Goal: Task Accomplishment & Management: Manage account settings

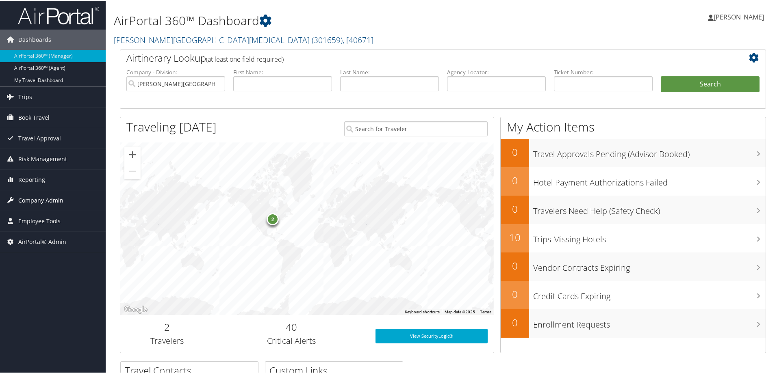
click at [37, 201] on span "Company Admin" at bounding box center [40, 200] width 45 height 20
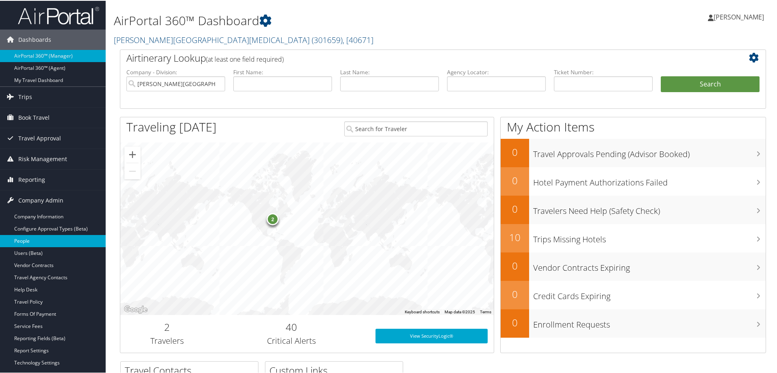
click at [31, 237] on link "People" at bounding box center [53, 240] width 106 height 12
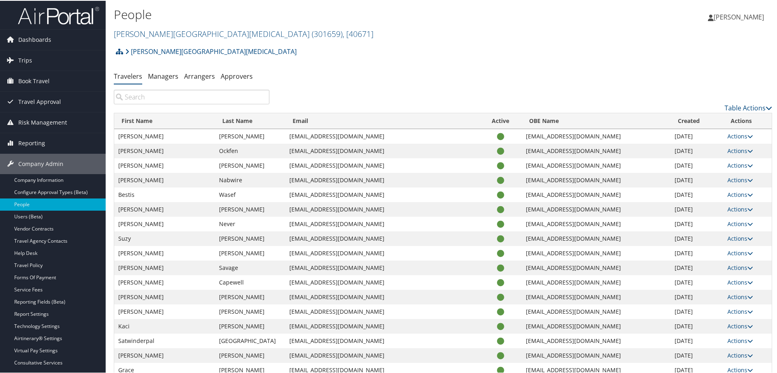
click at [160, 96] on input "search" at bounding box center [192, 96] width 156 height 15
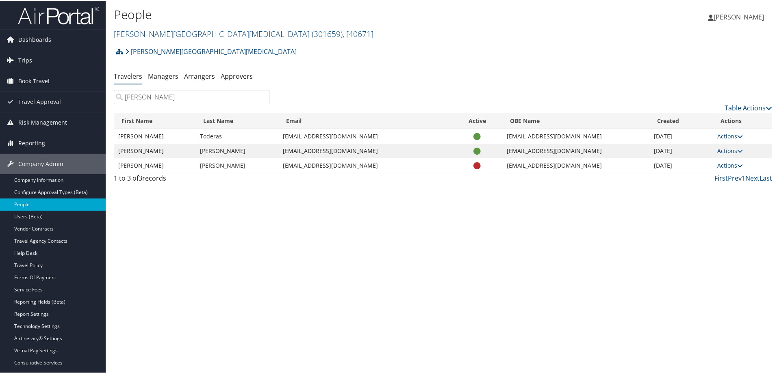
type input "tod"
drag, startPoint x: 341, startPoint y: 151, endPoint x: 281, endPoint y: 152, distance: 59.7
click at [281, 152] on td "tsturgeo@fredhutch.org" at bounding box center [365, 150] width 173 height 15
copy td "tsturgeo@fredhutch.org"
click at [291, 152] on td "tsturgeo@fredhutch.org" at bounding box center [365, 150] width 173 height 15
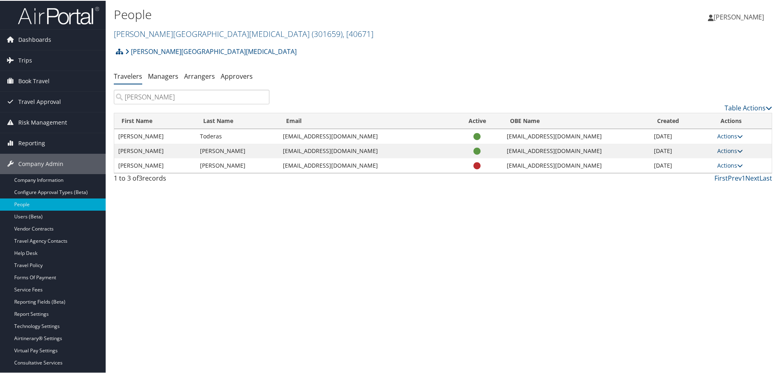
click at [728, 152] on link "Actions" at bounding box center [730, 150] width 26 height 8
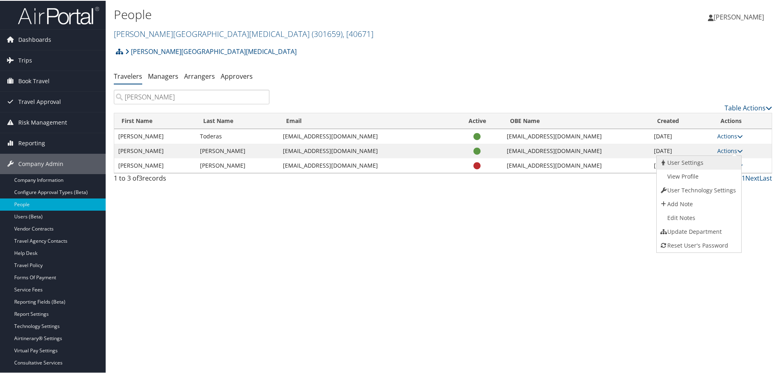
click at [685, 163] on link "User Settings" at bounding box center [697, 162] width 82 height 14
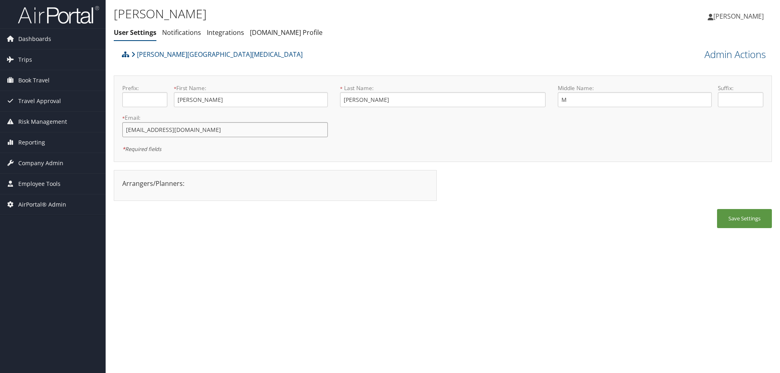
click at [225, 132] on input "tsturgeo@fredhutch.org" at bounding box center [225, 129] width 206 height 15
click at [210, 100] on input "Tod" at bounding box center [251, 99] width 154 height 15
click at [737, 59] on link "Admin Actions" at bounding box center [734, 55] width 61 height 14
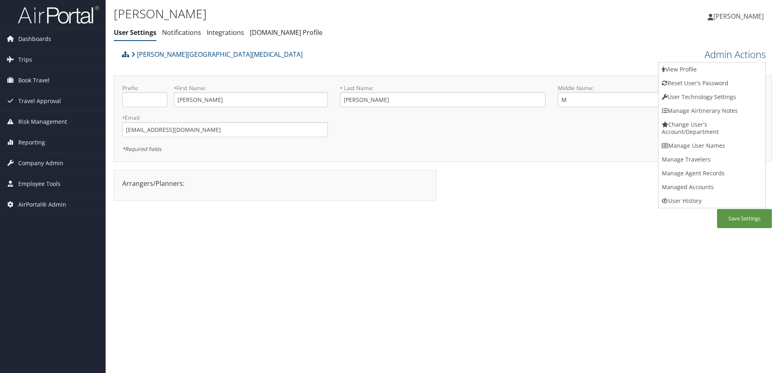
click at [491, 221] on div "Save Settings" at bounding box center [443, 222] width 658 height 27
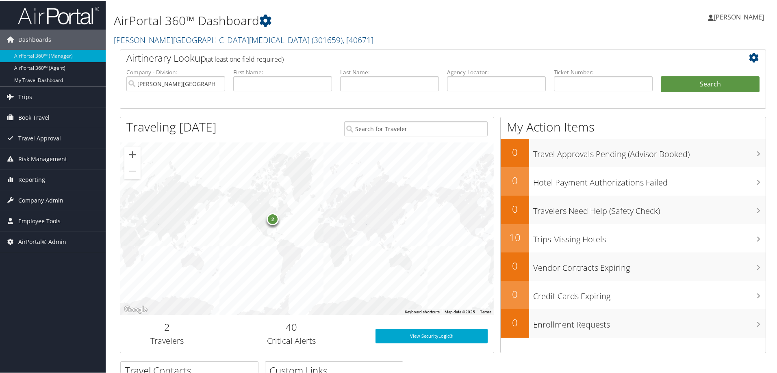
click at [386, 29] on div "AirPortal 360™ Dashboard Fred Hutchinson Cancer Center ( 301659 ) , [ 40671 ] F…" at bounding box center [333, 24] width 439 height 41
click at [356, 32] on h2 "Fred Hutchinson Cancer Center ( 301659 ) , [ 40671 ]" at bounding box center [333, 39] width 439 height 14
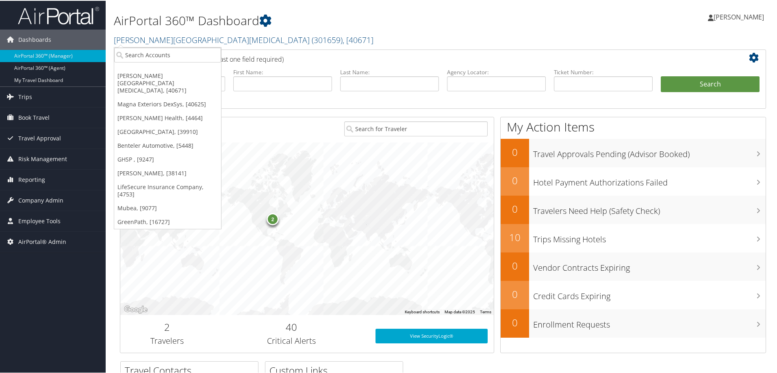
click at [365, 32] on div "AirPortal 360™ Dashboard Fred Hutchinson Cancer Center ( 301659 ) , [ 40671 ] F…" at bounding box center [333, 24] width 439 height 41
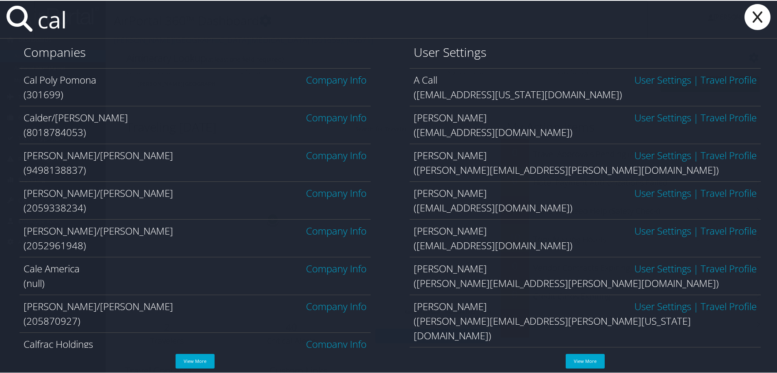
type input "cal"
click at [314, 80] on link "Company Info" at bounding box center [336, 78] width 61 height 13
